Goal: Task Accomplishment & Management: Use online tool/utility

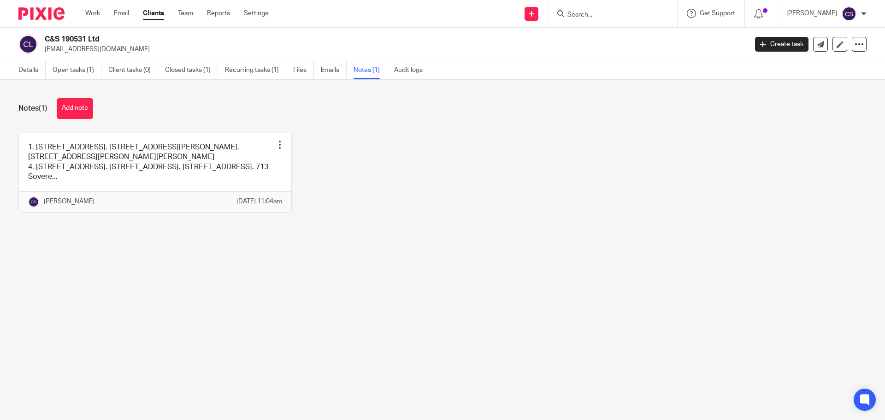
click at [588, 15] on input "Search" at bounding box center [607, 15] width 83 height 8
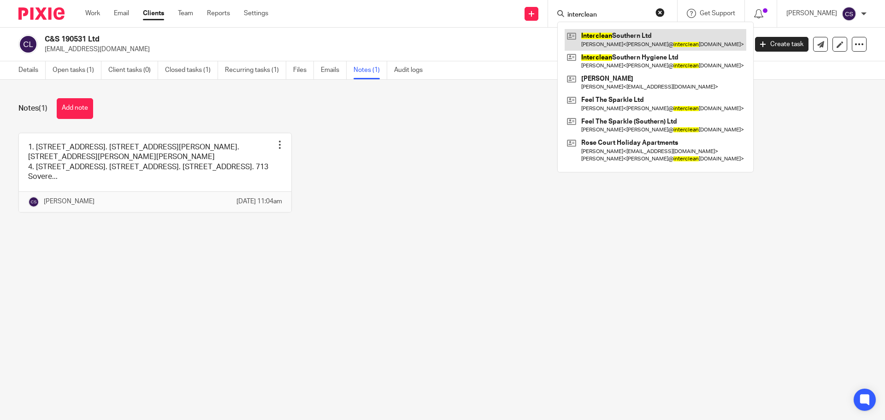
type input "interclean"
click at [637, 32] on link at bounding box center [655, 39] width 182 height 21
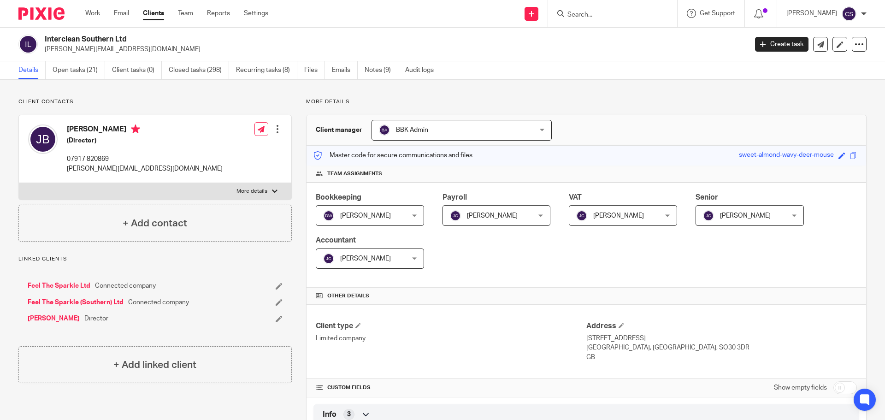
click at [840, 388] on input "checkbox" at bounding box center [844, 387] width 23 height 13
checkbox input "true"
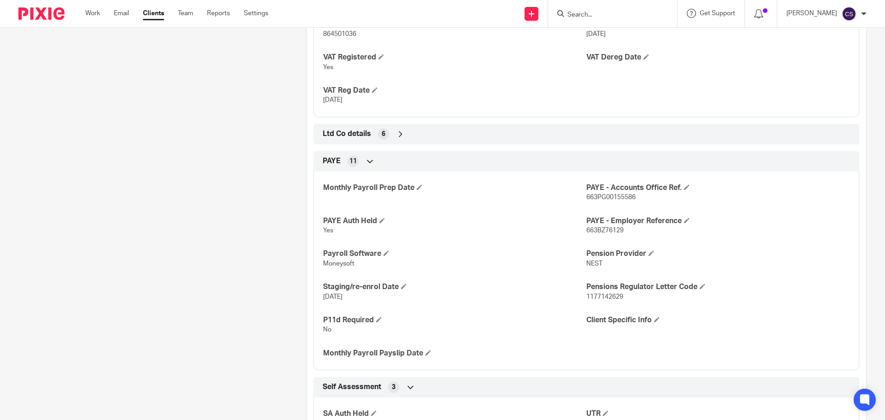
scroll to position [1071, 0]
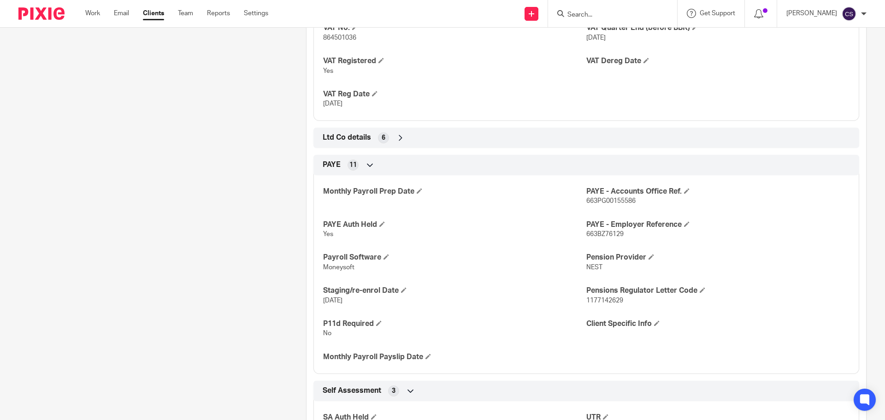
click at [398, 142] on icon at bounding box center [400, 137] width 9 height 9
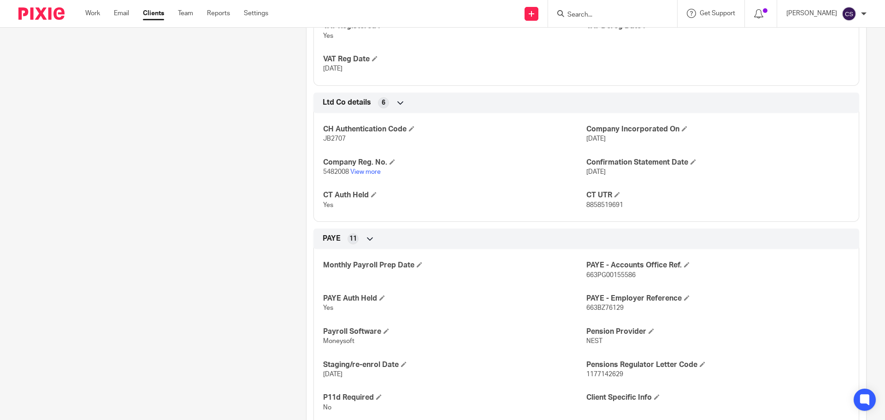
scroll to position [1152, 0]
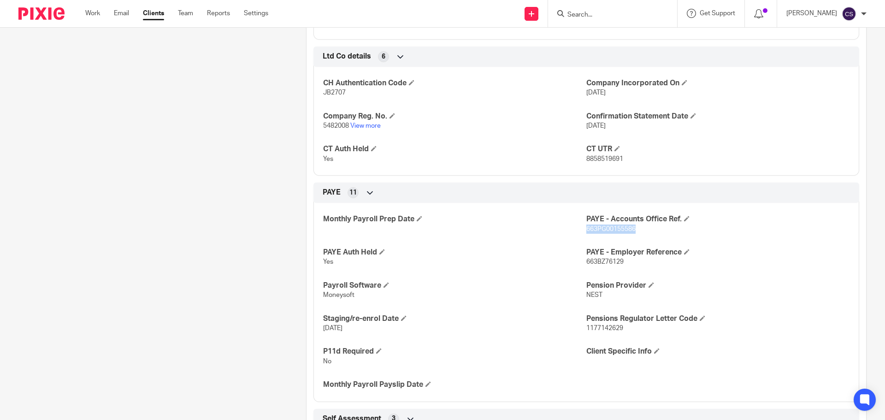
drag, startPoint x: 639, startPoint y: 235, endPoint x: 582, endPoint y: 241, distance: 57.0
click at [586, 234] on p "663PG00155586" at bounding box center [717, 228] width 263 height 9
copy span "663PG00155586"
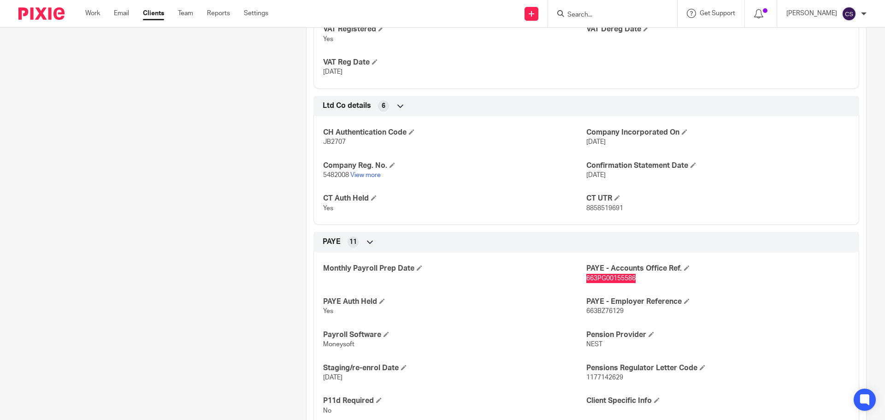
scroll to position [1106, 0]
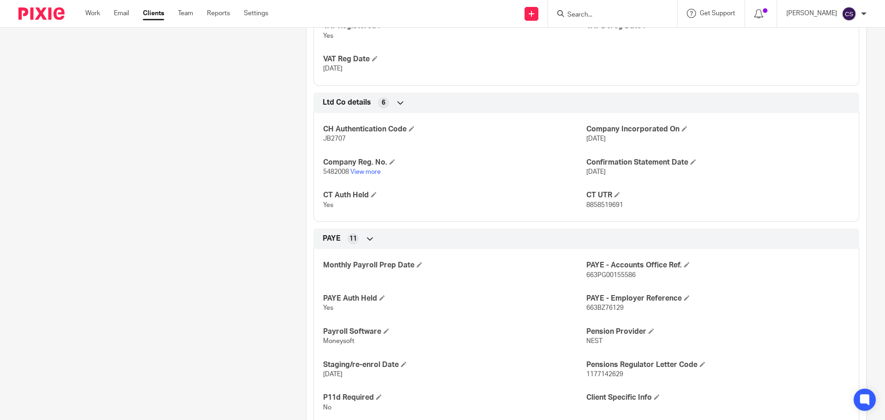
click at [512, 280] on div "Monthly Payroll Prep Date" at bounding box center [454, 269] width 263 height 19
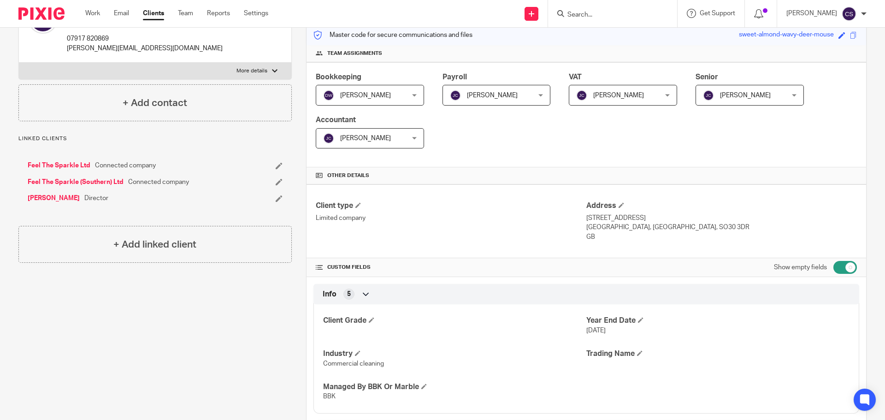
scroll to position [0, 0]
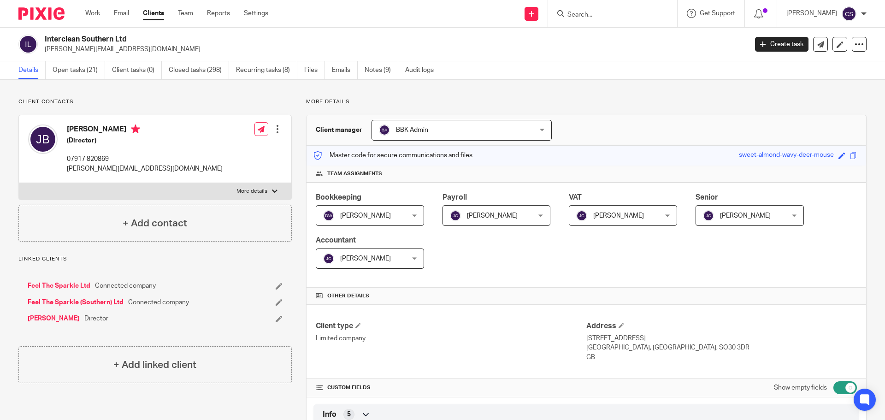
click at [587, 18] on input "Search" at bounding box center [607, 15] width 83 height 8
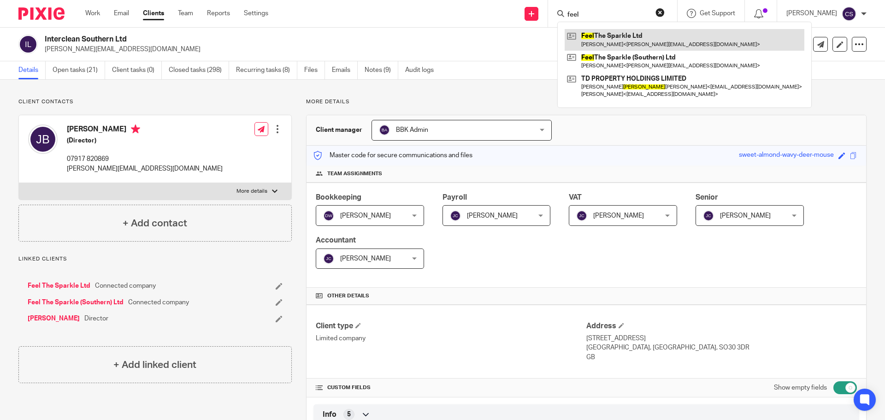
type input "feel"
click at [607, 35] on link at bounding box center [684, 39] width 240 height 21
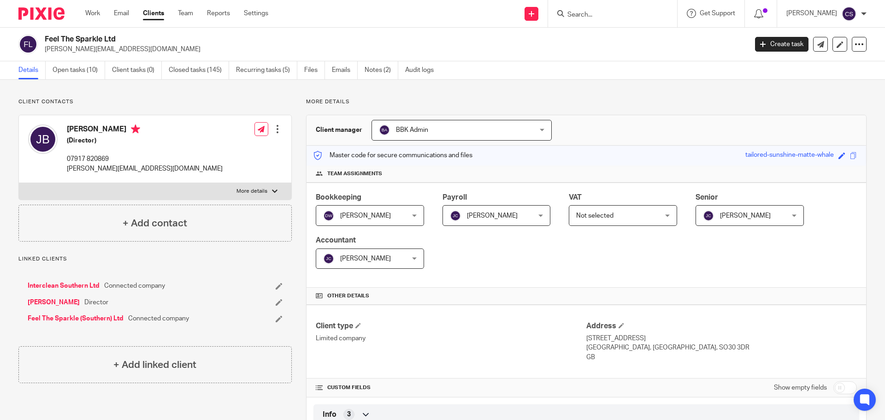
click at [841, 386] on input "checkbox" at bounding box center [844, 387] width 23 height 13
checkbox input "true"
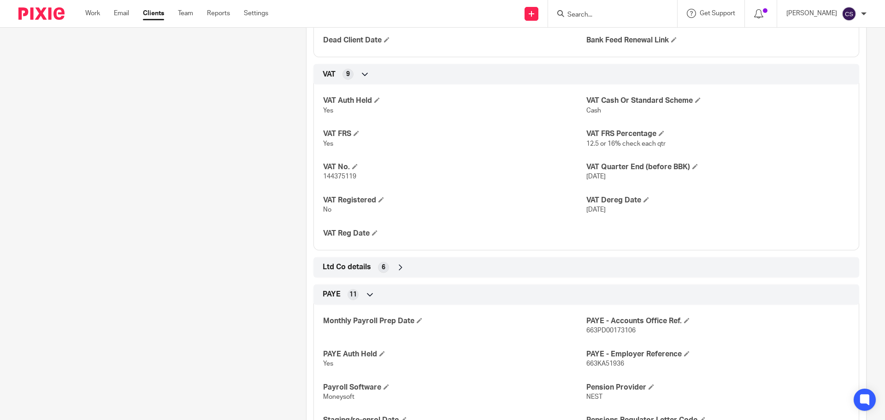
scroll to position [967, 0]
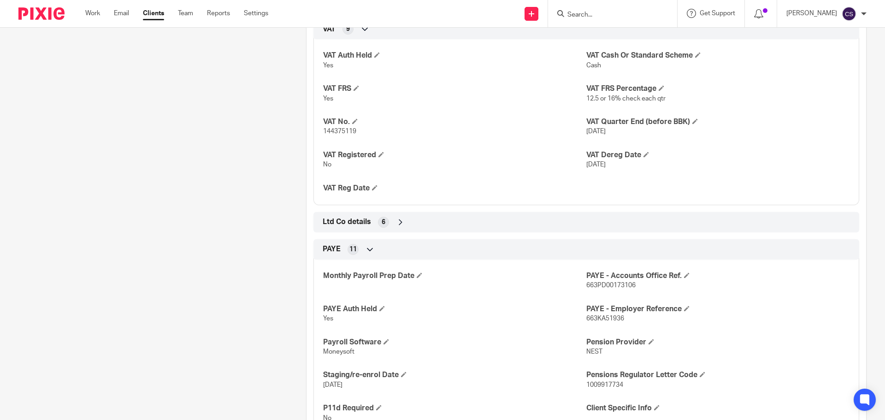
click at [397, 227] on icon at bounding box center [400, 221] width 9 height 9
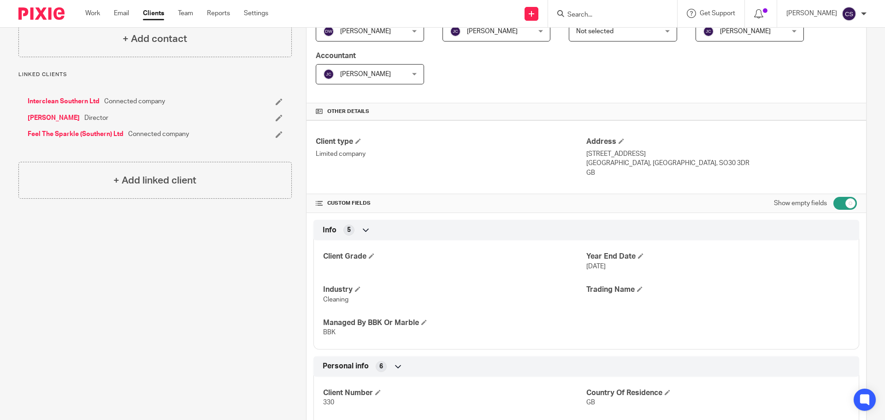
scroll to position [0, 0]
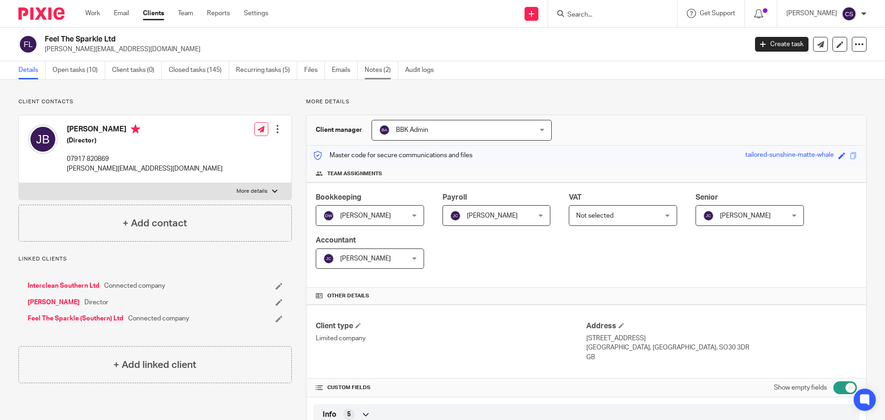
click at [374, 70] on link "Notes (2)" at bounding box center [381, 70] width 34 height 18
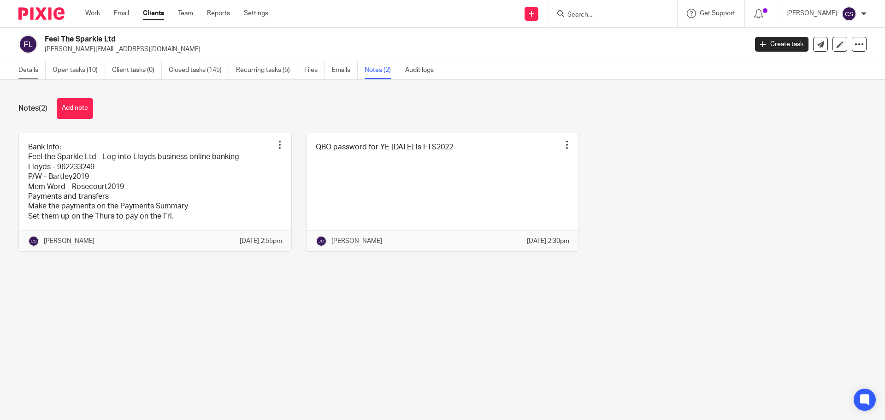
click at [34, 68] on link "Details" at bounding box center [31, 70] width 27 height 18
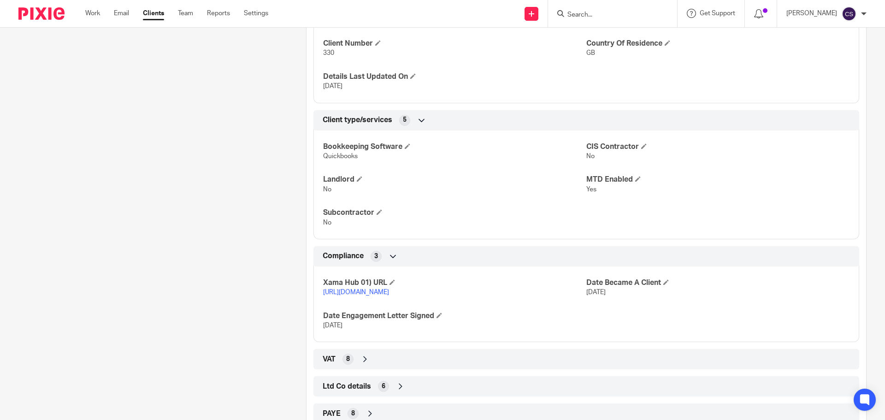
scroll to position [539, 0]
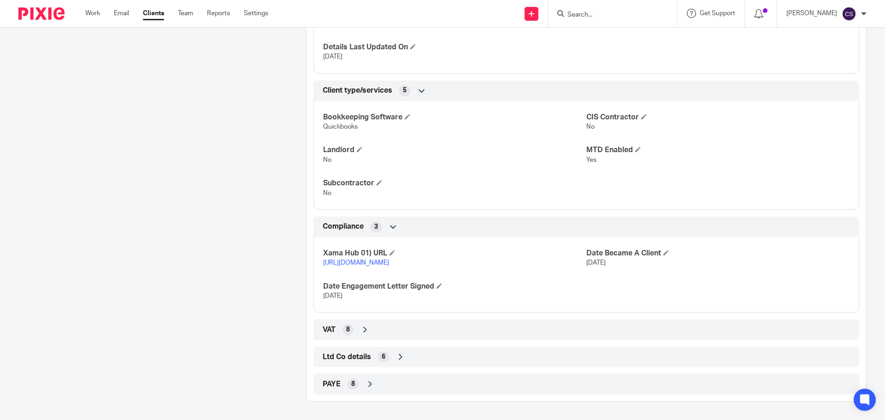
click at [364, 332] on icon at bounding box center [364, 329] width 9 height 9
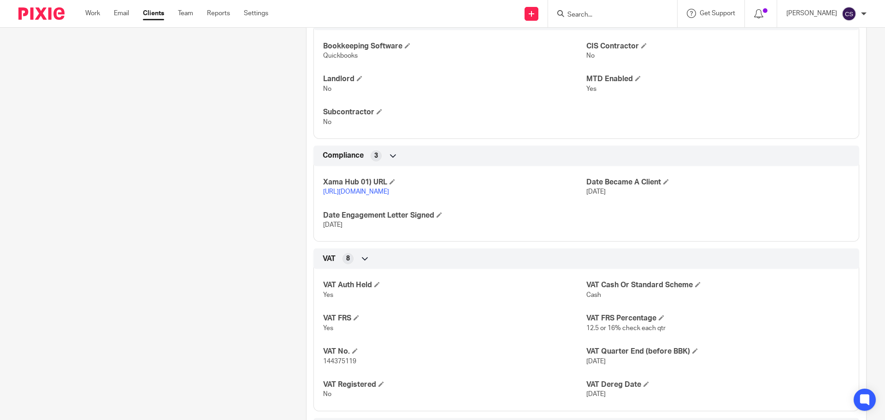
scroll to position [678, 0]
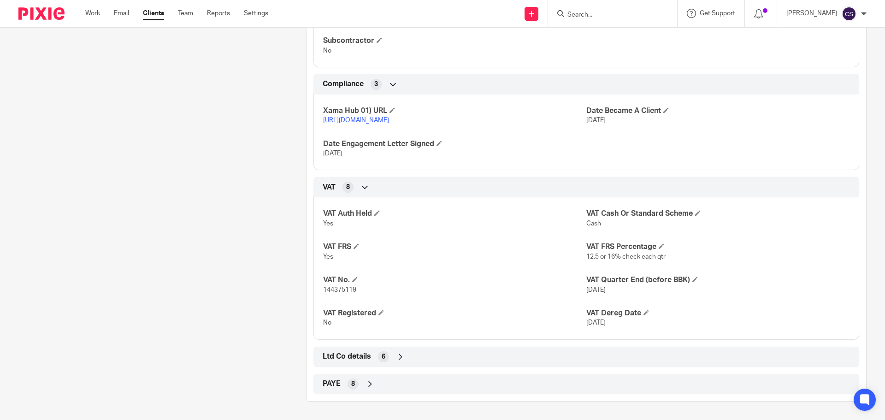
click at [596, 17] on input "Search" at bounding box center [607, 15] width 83 height 8
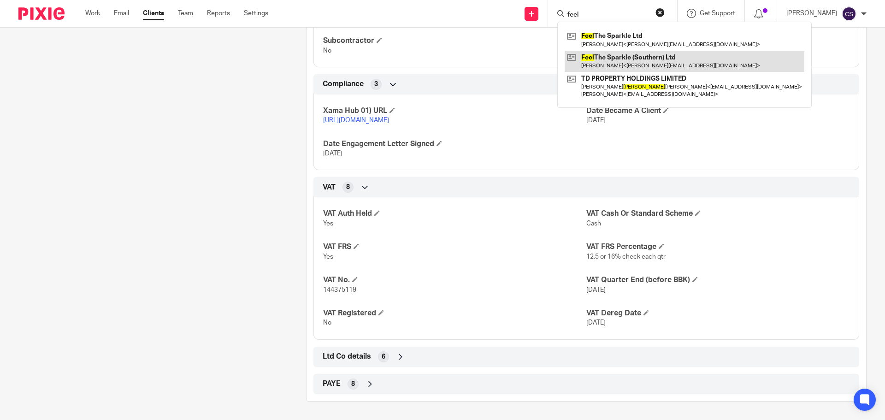
type input "feel"
click at [627, 59] on link at bounding box center [684, 61] width 240 height 21
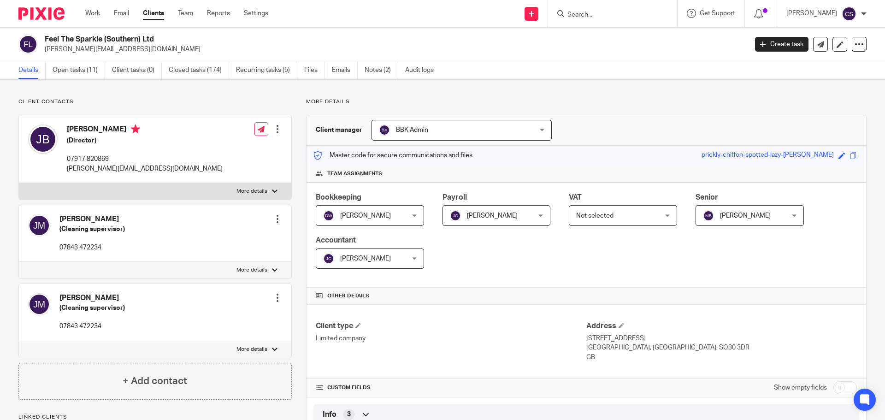
click at [842, 389] on input "checkbox" at bounding box center [844, 387] width 23 height 13
checkbox input "true"
click at [595, 14] on input "Search" at bounding box center [607, 15] width 83 height 8
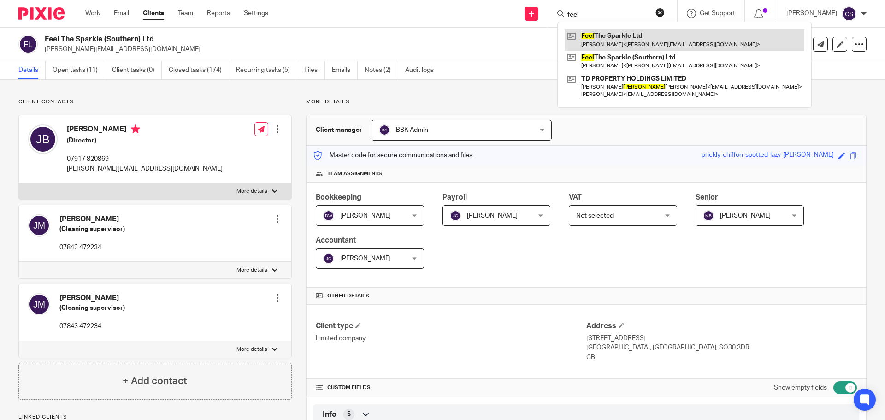
type input "feel"
click at [631, 36] on link at bounding box center [684, 39] width 240 height 21
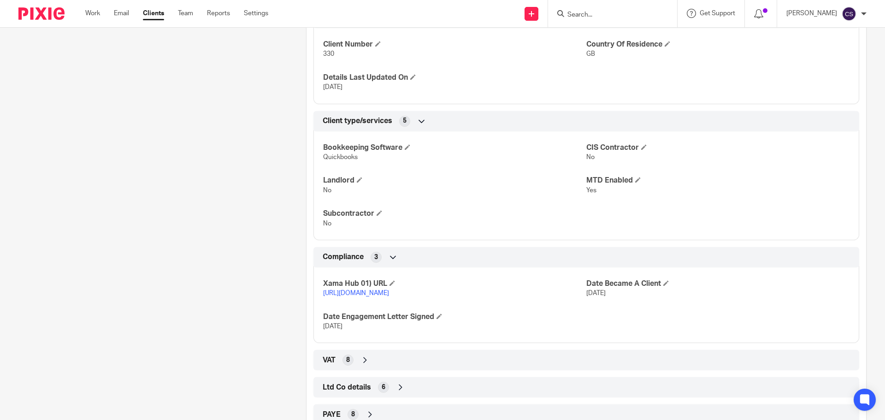
scroll to position [539, 0]
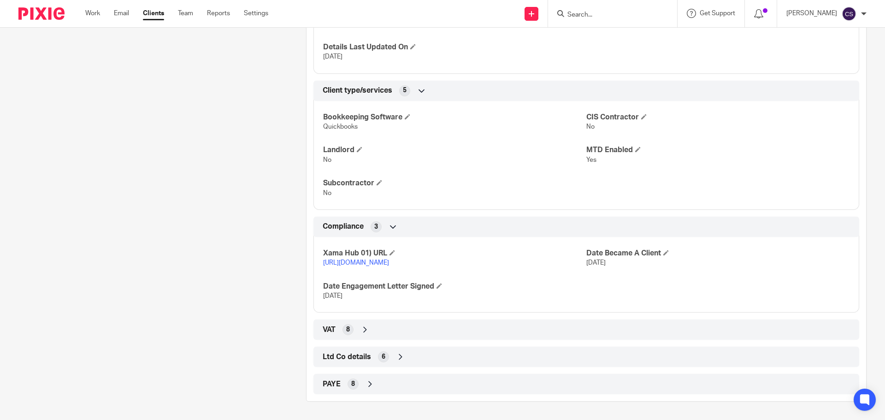
click at [398, 358] on icon at bounding box center [400, 356] width 9 height 9
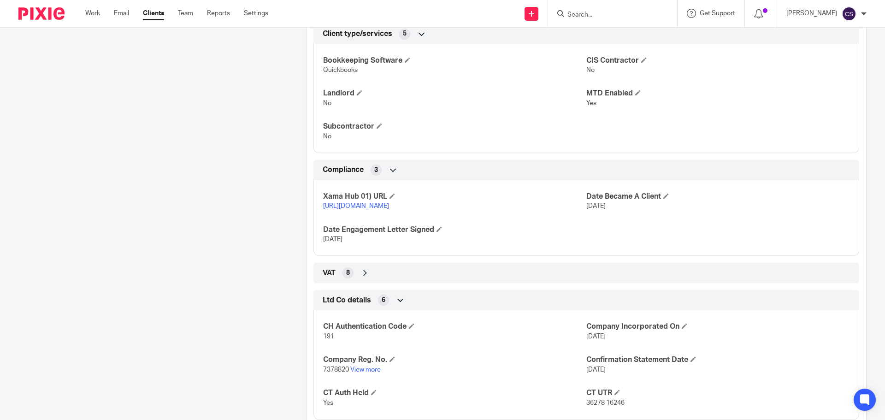
scroll to position [648, 0]
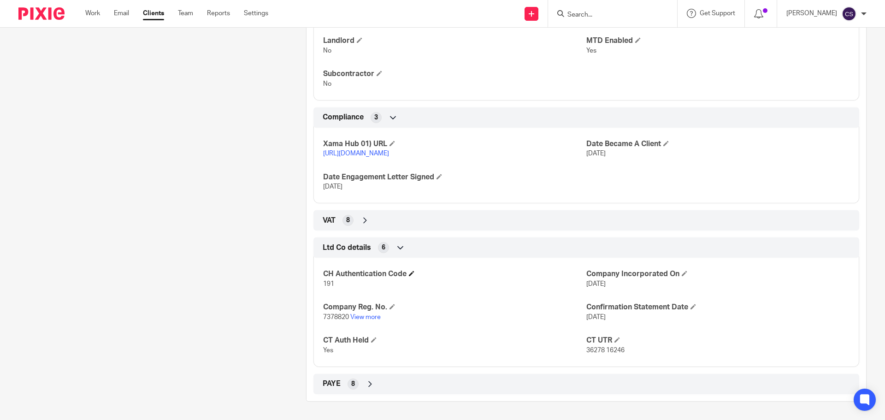
click at [411, 275] on span at bounding box center [412, 273] width 6 height 6
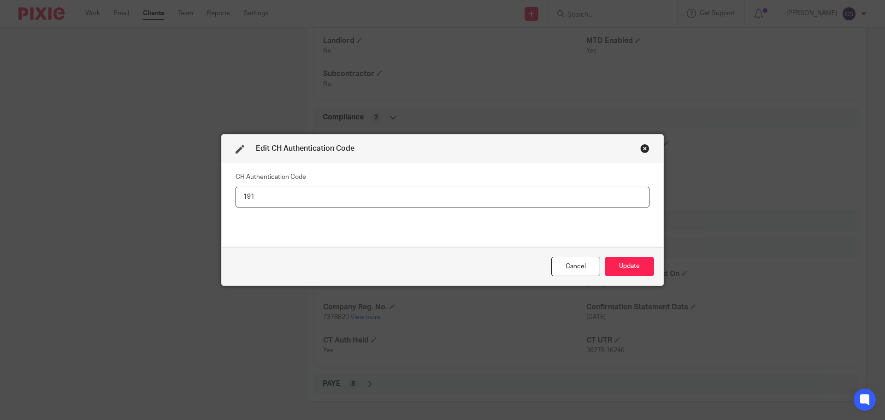
drag, startPoint x: 239, startPoint y: 197, endPoint x: 249, endPoint y: 193, distance: 11.1
click at [239, 196] on input "191" at bounding box center [442, 197] width 414 height 21
type input "OOO191"
click at [613, 269] on button "Update" at bounding box center [628, 267] width 49 height 20
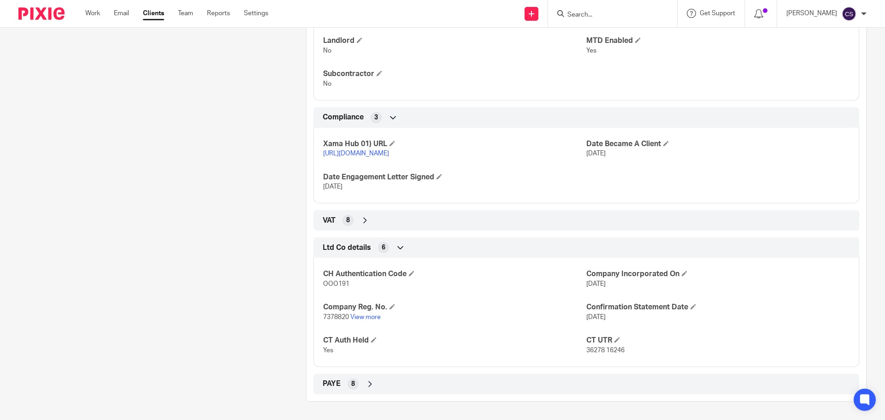
click at [580, 11] on input "Search" at bounding box center [607, 15] width 83 height 8
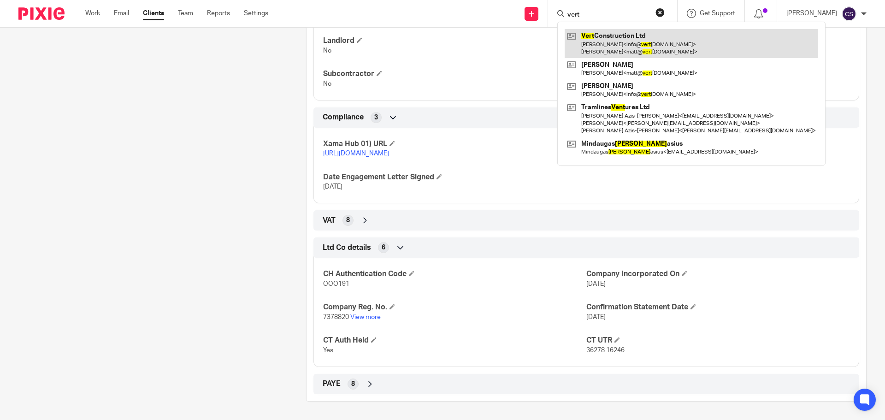
type input "vert"
click at [610, 37] on link at bounding box center [690, 43] width 253 height 29
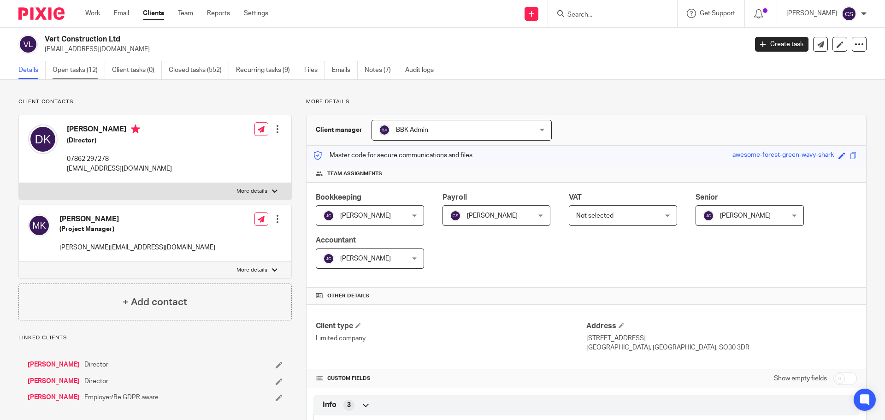
click at [88, 69] on link "Open tasks (12)" at bounding box center [79, 70] width 53 height 18
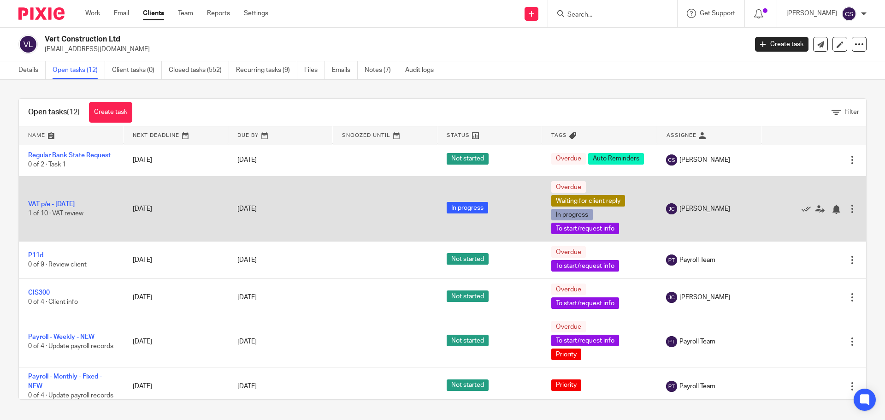
scroll to position [276, 0]
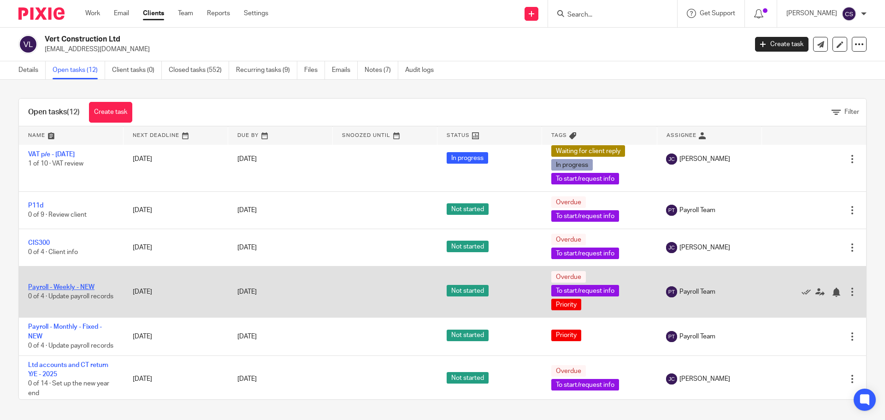
click at [82, 290] on link "Payroll - Weekly - NEW" at bounding box center [61, 287] width 66 height 6
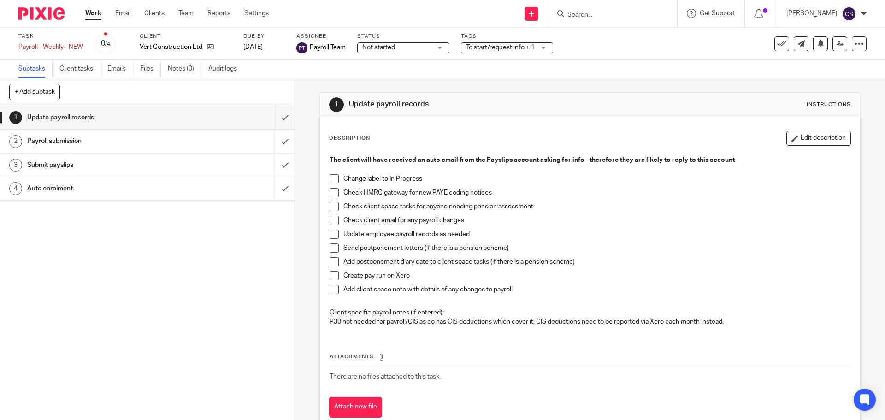
click at [329, 179] on span at bounding box center [333, 178] width 9 height 9
click at [379, 52] on span "Not started" at bounding box center [396, 48] width 69 height 10
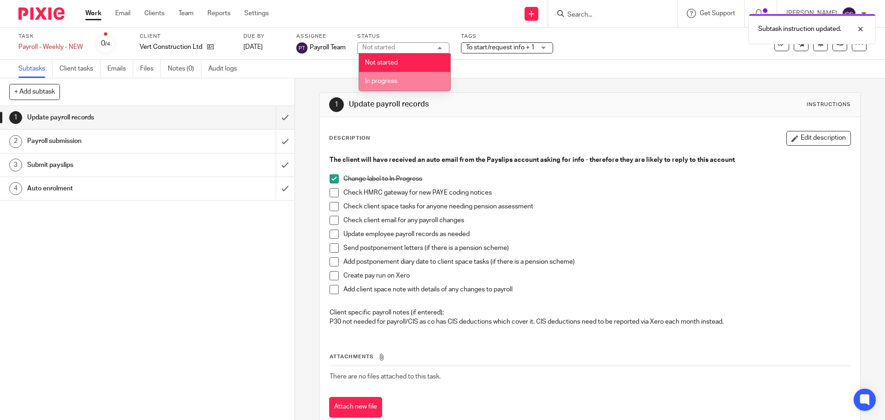
drag, startPoint x: 379, startPoint y: 79, endPoint x: 402, endPoint y: 63, distance: 28.1
click at [384, 75] on li "In progress" at bounding box center [404, 81] width 91 height 19
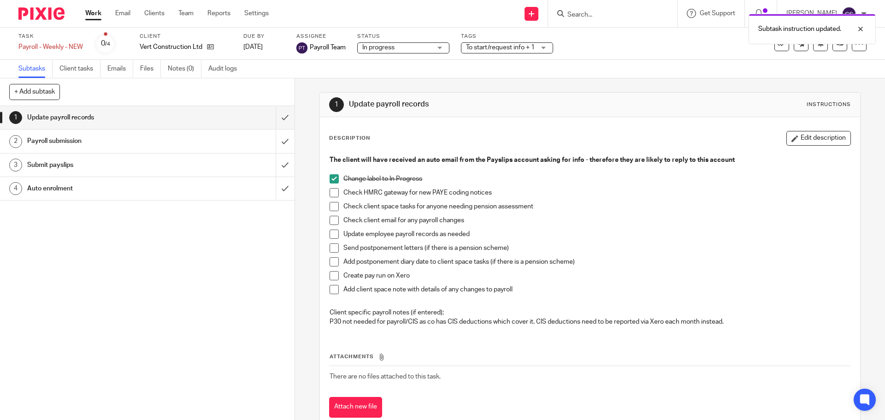
click at [481, 49] on span "To start/request info + 1" at bounding box center [500, 47] width 69 height 6
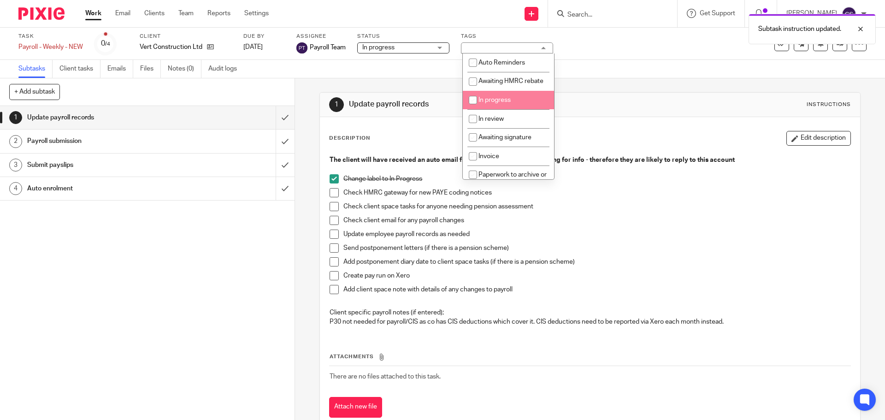
click at [474, 109] on input "checkbox" at bounding box center [473, 100] width 18 height 18
checkbox input "true"
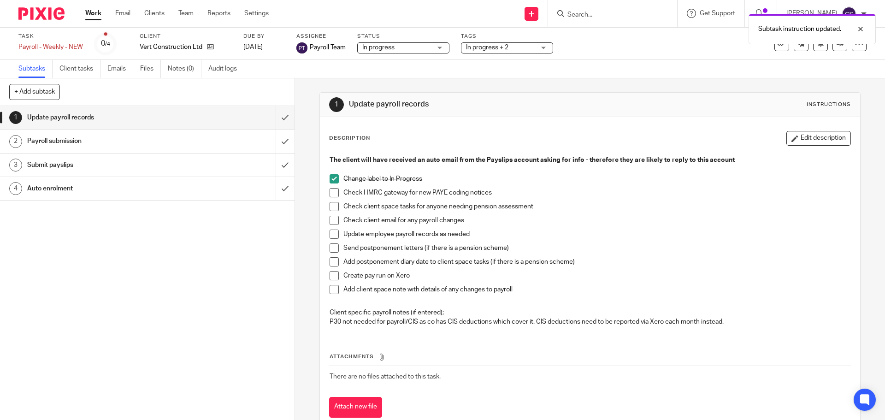
click at [332, 195] on span at bounding box center [333, 192] width 9 height 9
click at [331, 208] on span at bounding box center [333, 206] width 9 height 9
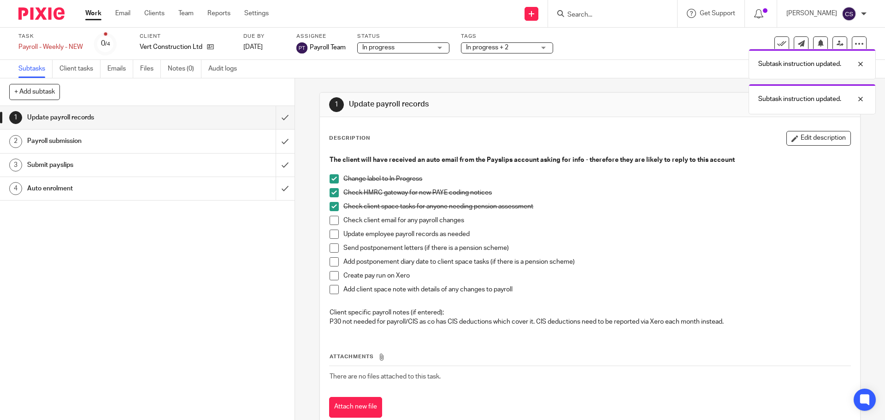
click at [330, 220] on span at bounding box center [333, 220] width 9 height 9
click at [329, 230] on span at bounding box center [333, 233] width 9 height 9
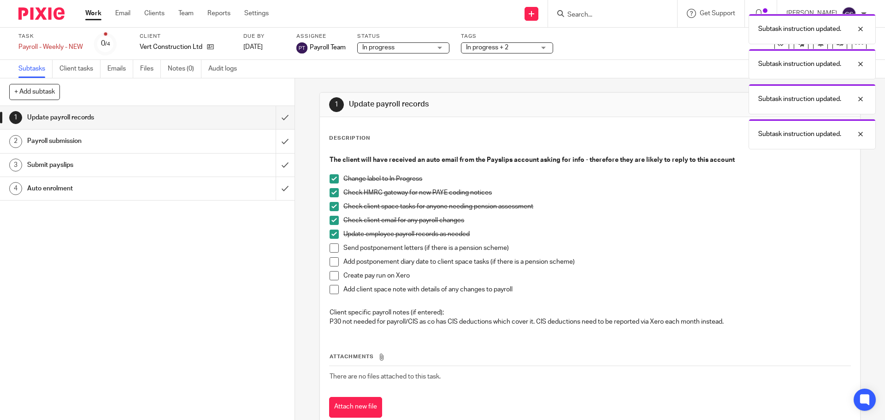
click at [331, 205] on span at bounding box center [333, 206] width 9 height 9
click at [330, 275] on span at bounding box center [333, 275] width 9 height 9
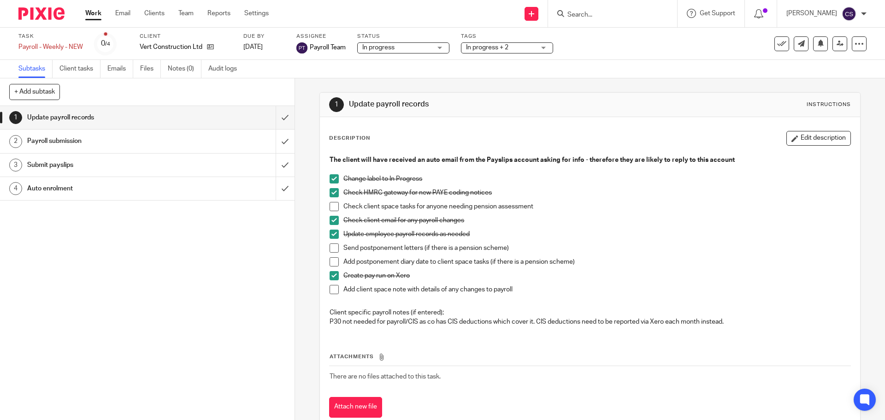
click at [329, 290] on span at bounding box center [333, 289] width 9 height 9
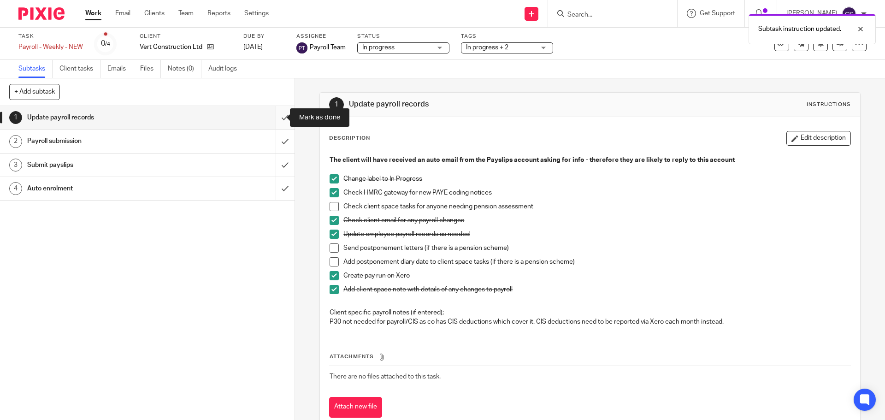
click at [276, 117] on input "submit" at bounding box center [147, 117] width 294 height 23
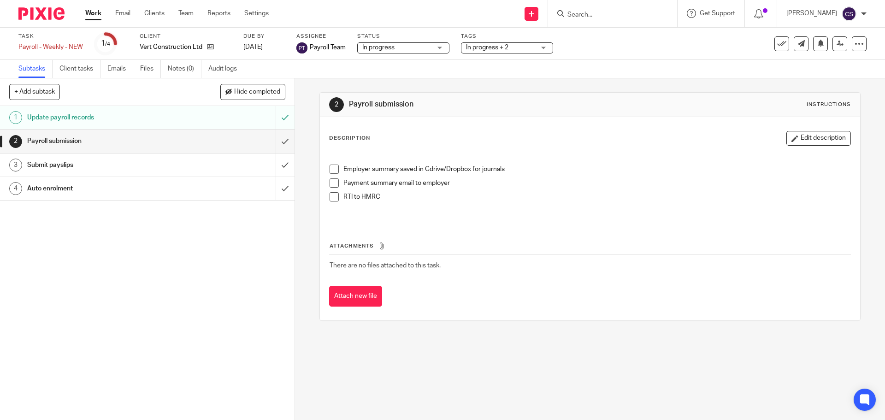
click at [332, 198] on span at bounding box center [333, 196] width 9 height 9
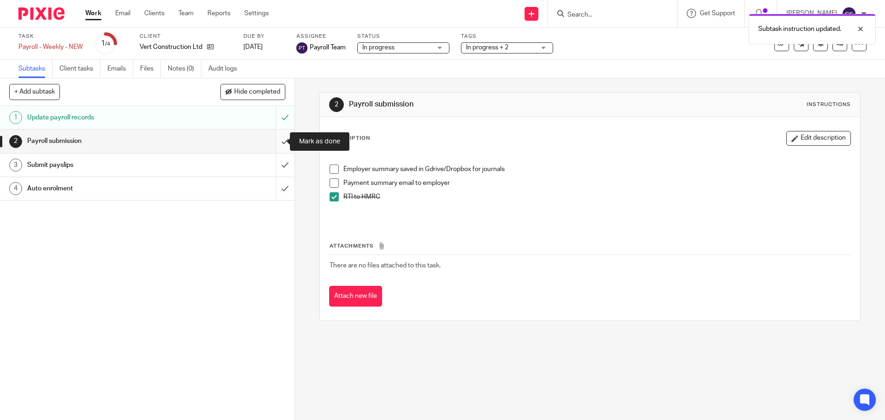
click at [274, 141] on input "submit" at bounding box center [147, 140] width 294 height 23
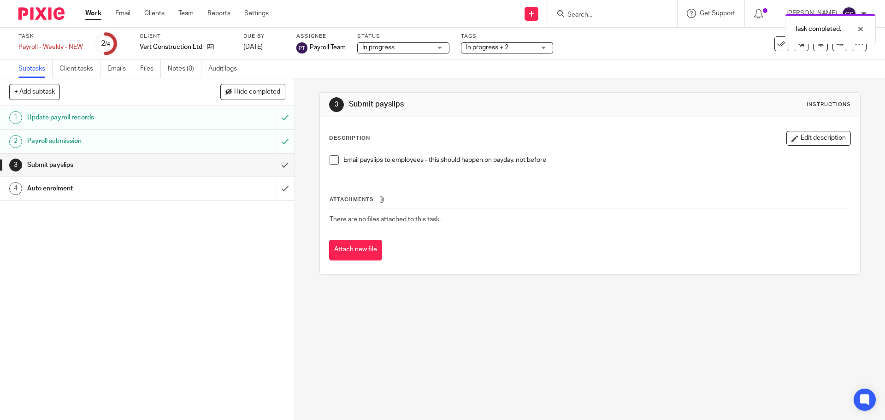
click at [332, 163] on span at bounding box center [333, 159] width 9 height 9
click at [275, 165] on input "submit" at bounding box center [147, 164] width 294 height 23
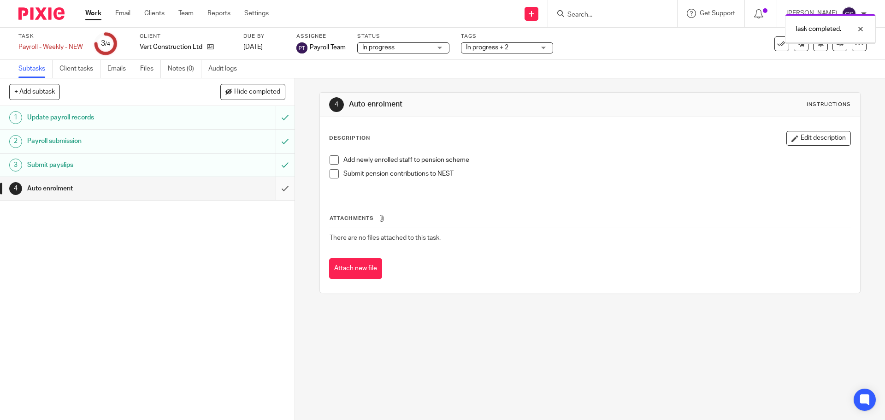
click at [274, 189] on input "submit" at bounding box center [147, 188] width 294 height 23
